Goal: Information Seeking & Learning: Learn about a topic

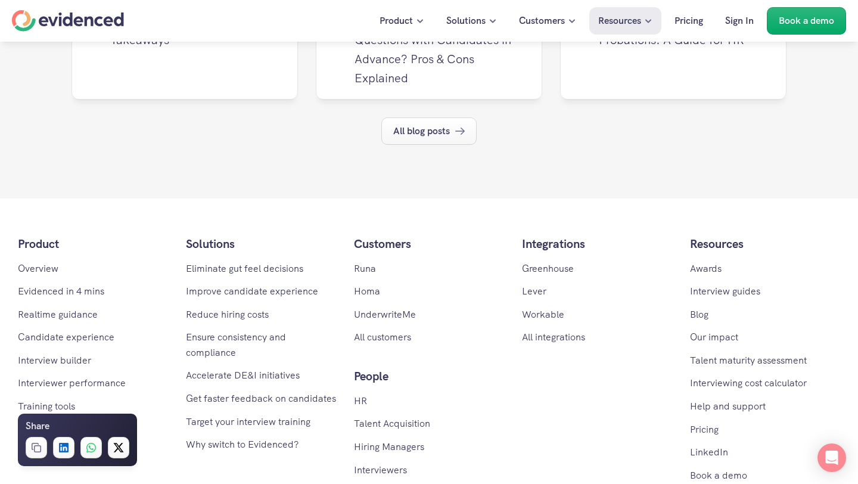
scroll to position [7371, 0]
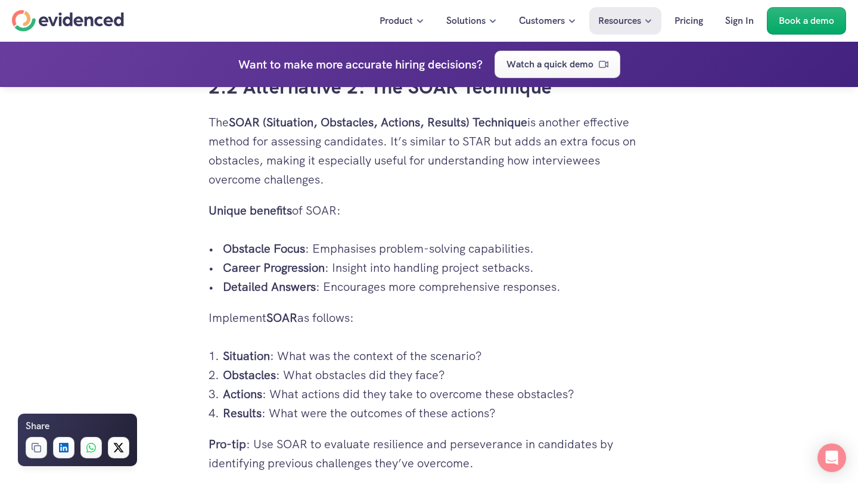
scroll to position [2533, 0]
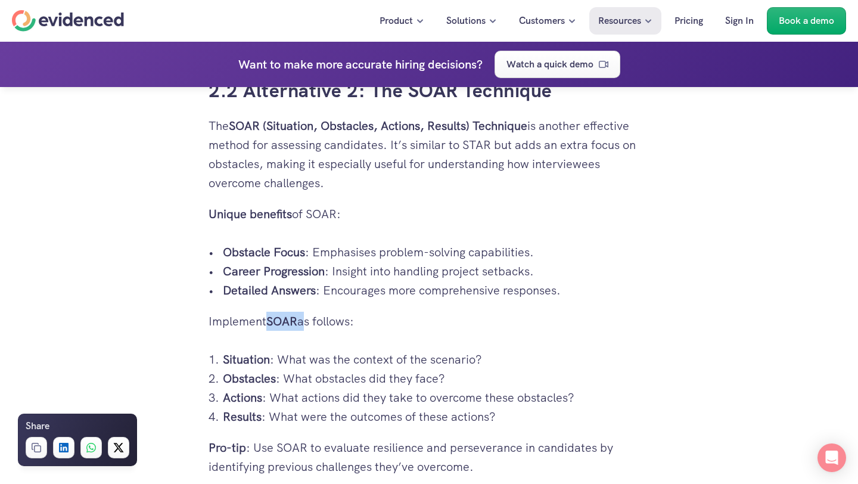
drag, startPoint x: 269, startPoint y: 322, endPoint x: 305, endPoint y: 324, distance: 36.4
click at [305, 324] on p "Implement SOAR as follows:" at bounding box center [429, 321] width 441 height 19
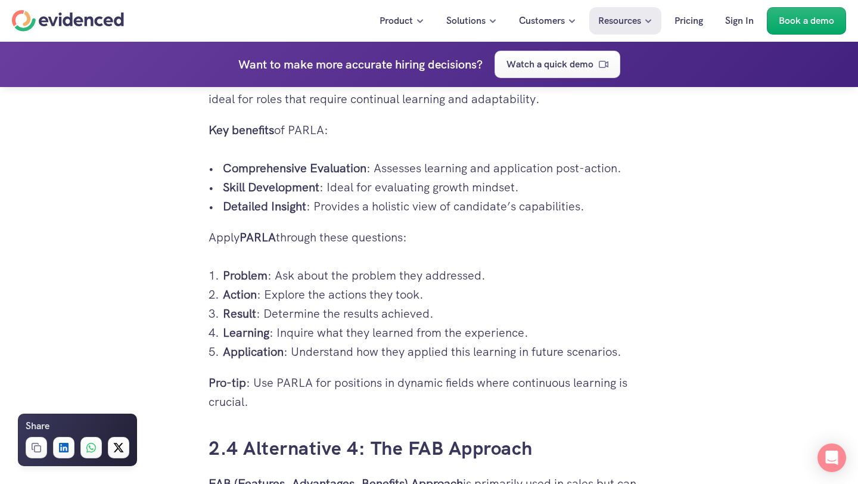
scroll to position [3022, 0]
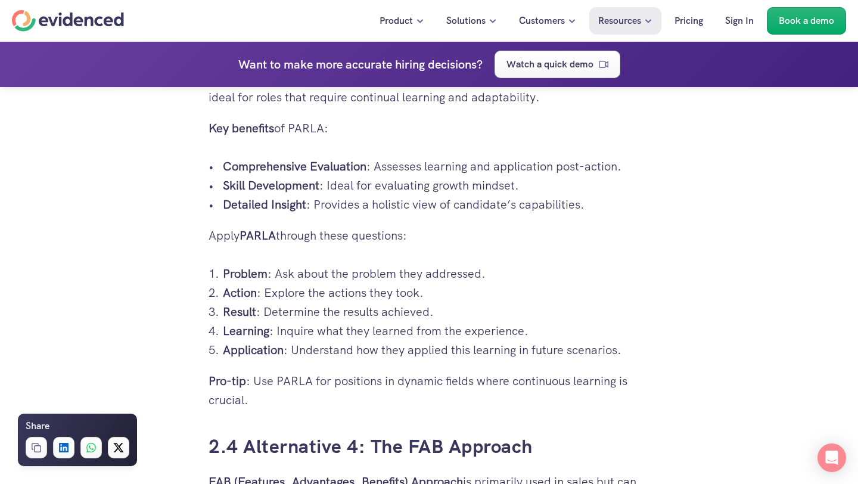
click at [245, 338] on strong "Learning" at bounding box center [246, 330] width 46 height 15
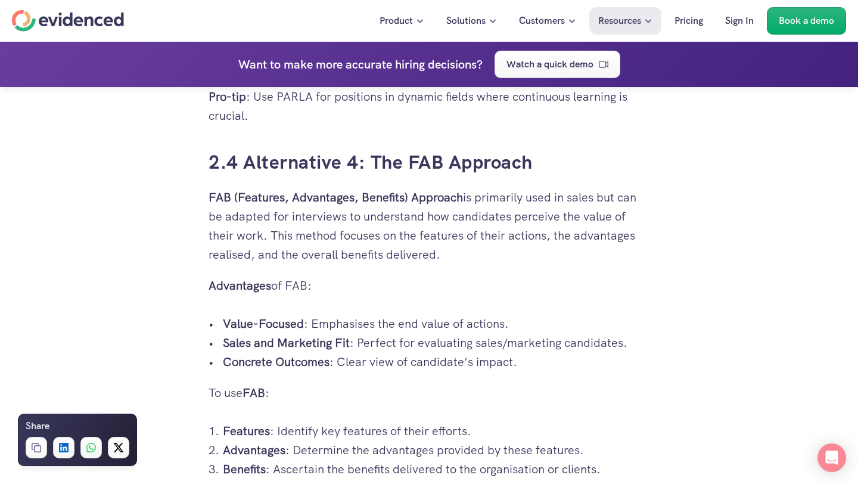
scroll to position [3310, 0]
